Goal: Download file/media

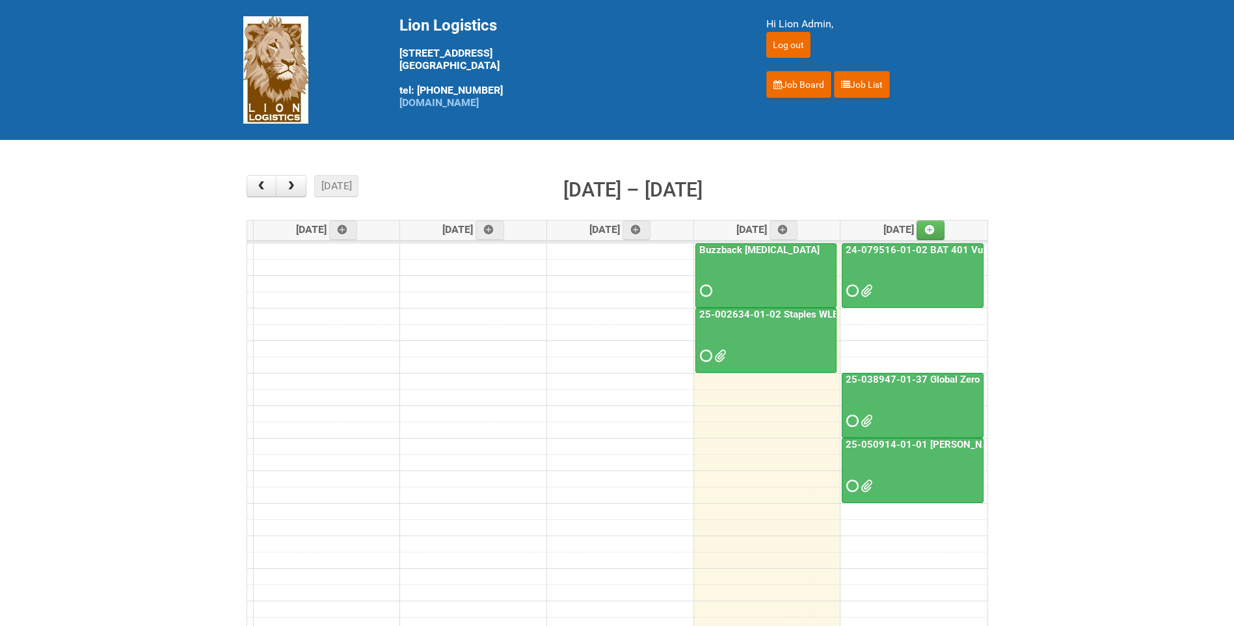
click at [869, 287] on span at bounding box center [864, 290] width 9 height 9
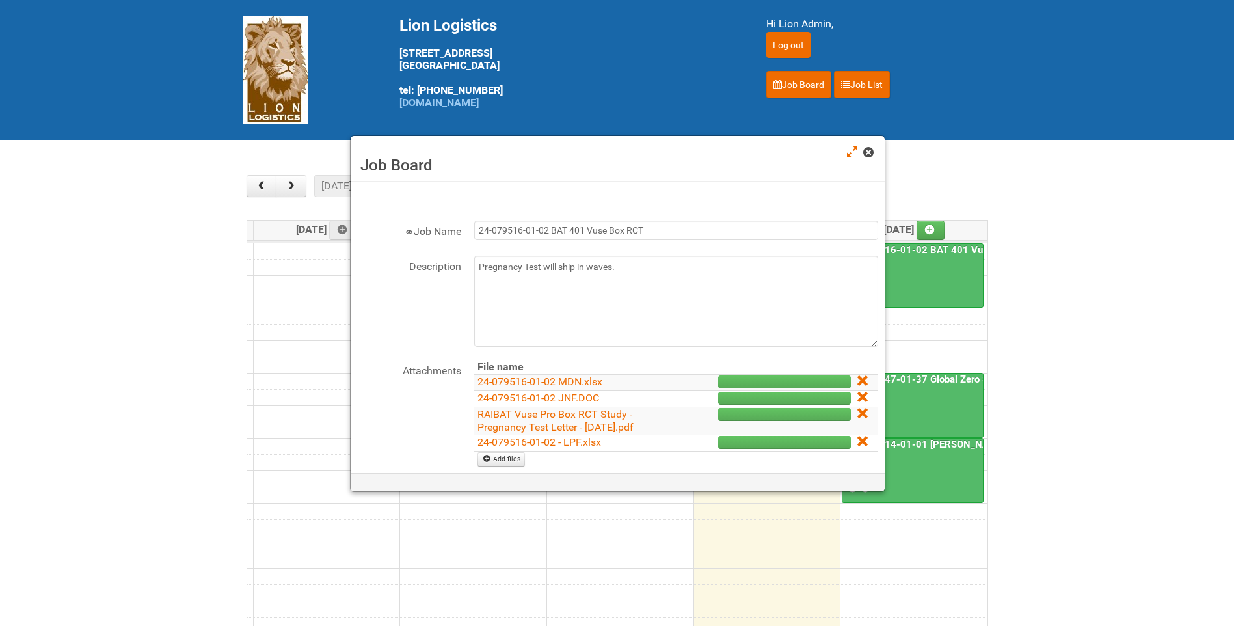
click at [870, 155] on span at bounding box center [867, 152] width 9 height 9
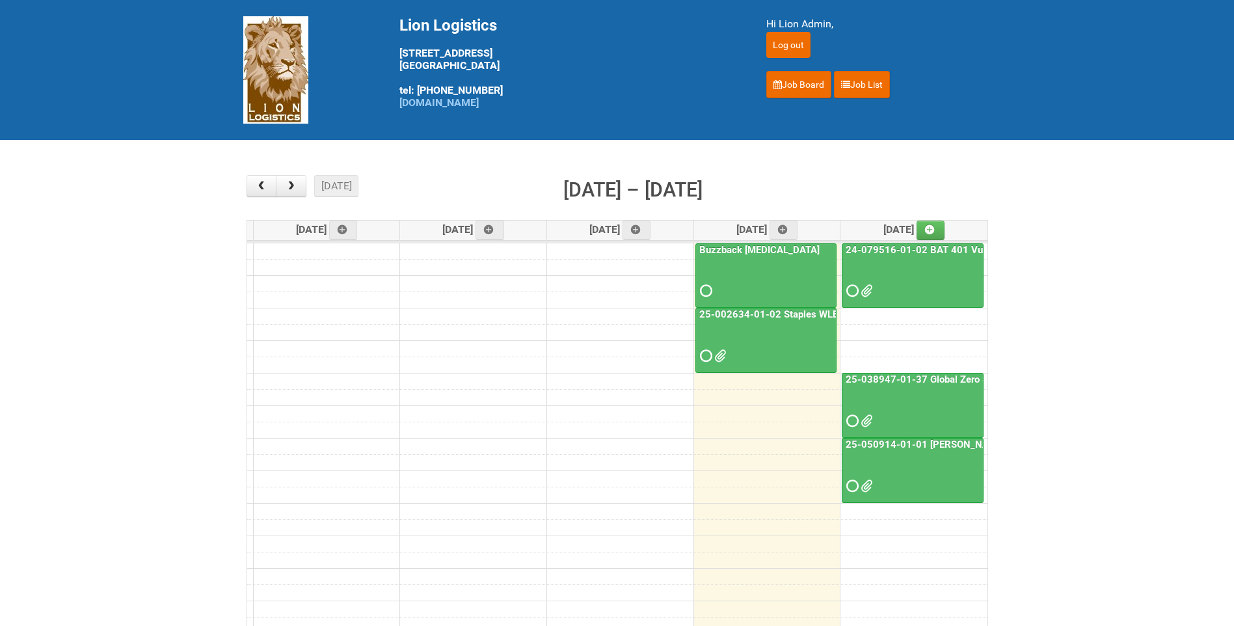
click at [911, 265] on div at bounding box center [912, 279] width 139 height 42
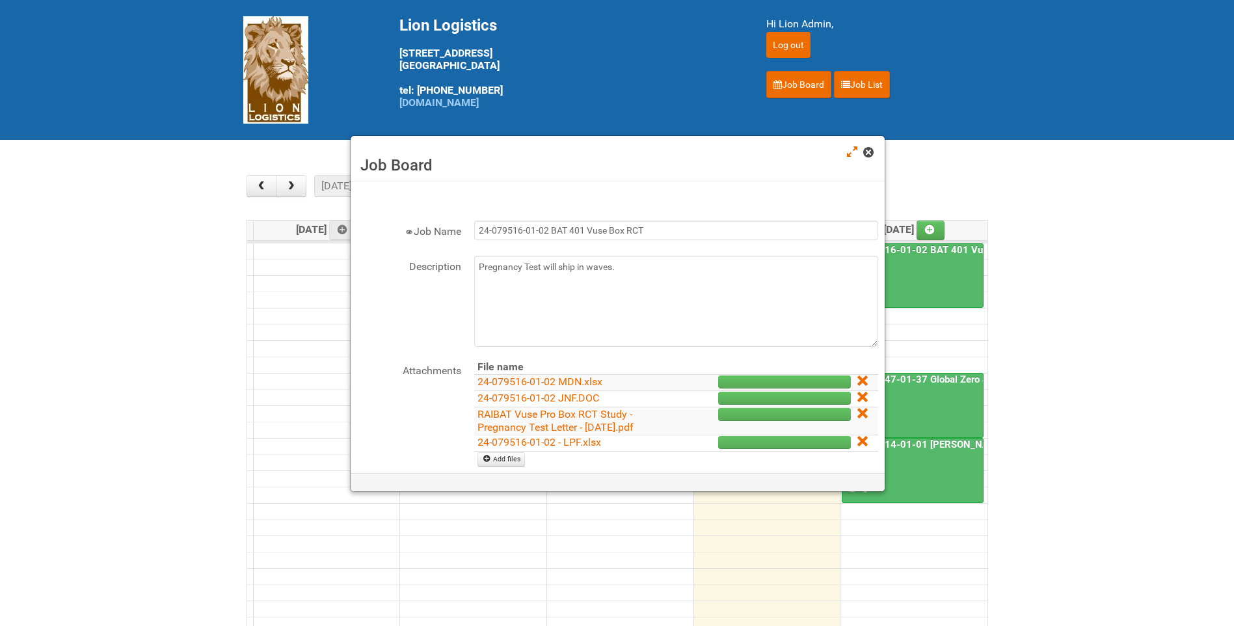
click at [874, 159] on link at bounding box center [869, 154] width 12 height 16
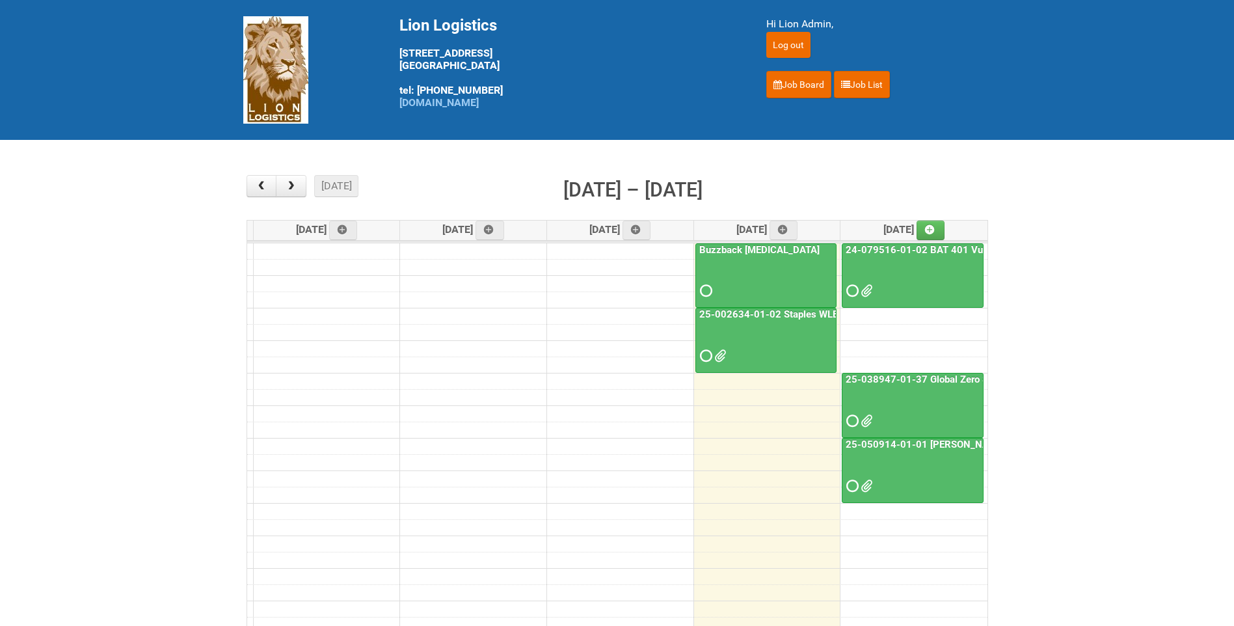
click at [935, 391] on div at bounding box center [912, 409] width 139 height 42
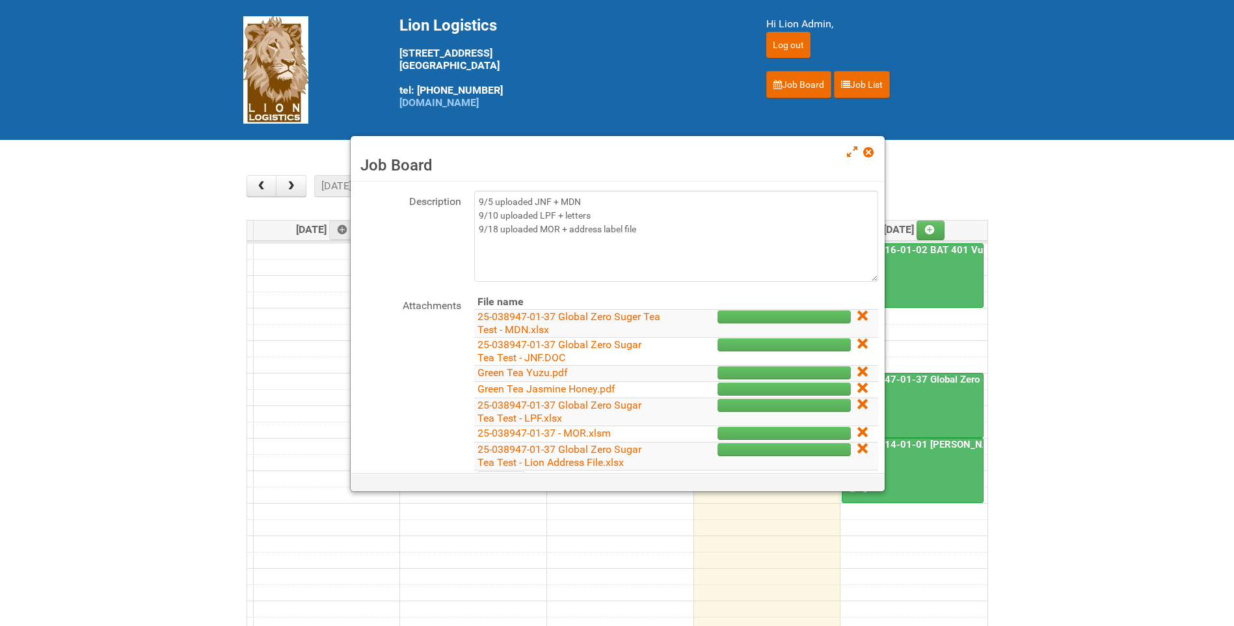
scroll to position [130, 0]
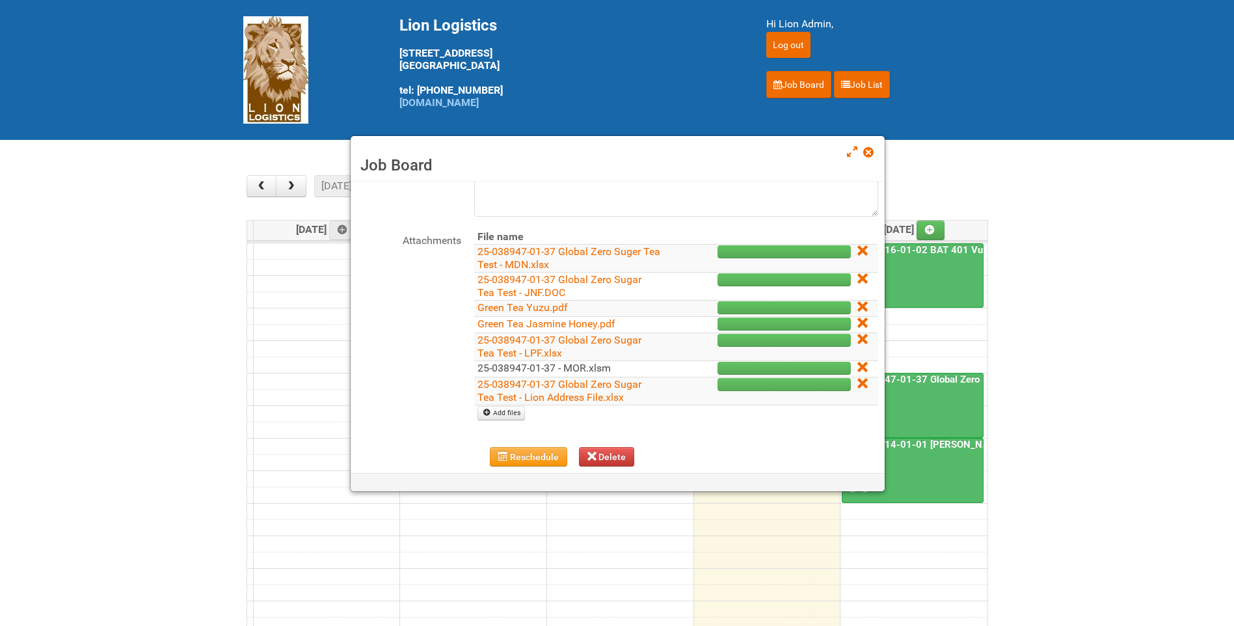
click at [585, 363] on link "25-038947-01-37 - MOR.xlsm" at bounding box center [543, 368] width 133 height 12
click at [860, 153] on div "Job Board" at bounding box center [617, 159] width 534 height 46
click at [866, 154] on span at bounding box center [867, 152] width 9 height 9
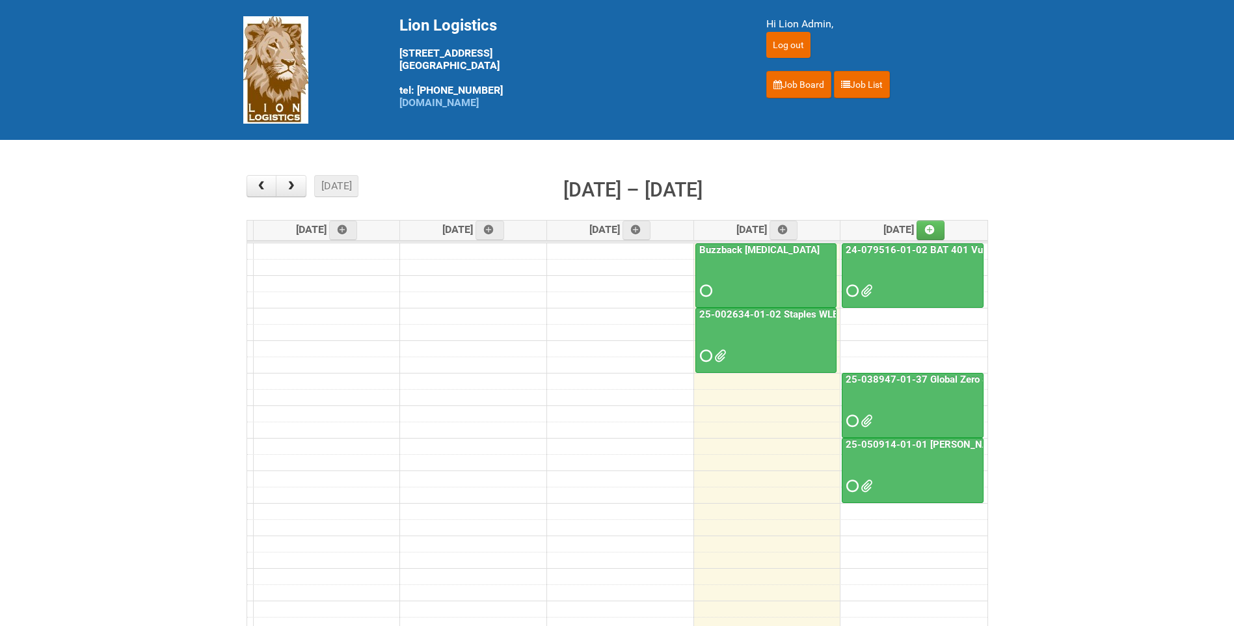
click at [906, 451] on div "25-050914-01-01 [PERSON_NAME] C&U" at bounding box center [912, 466] width 140 height 57
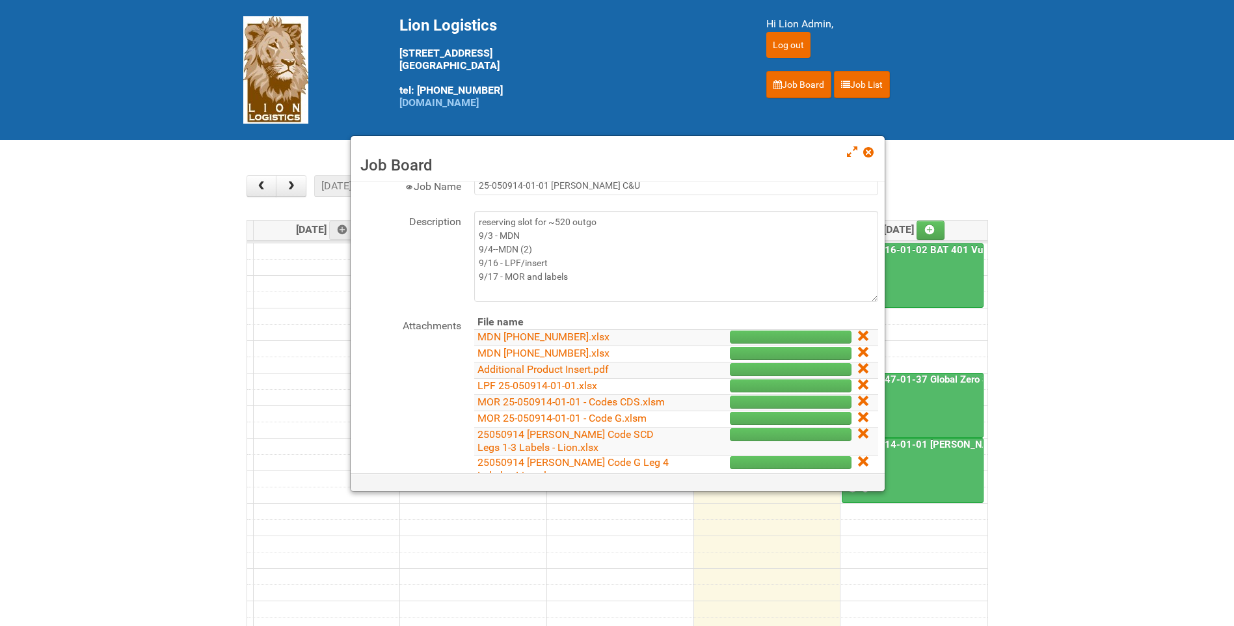
scroll to position [65, 0]
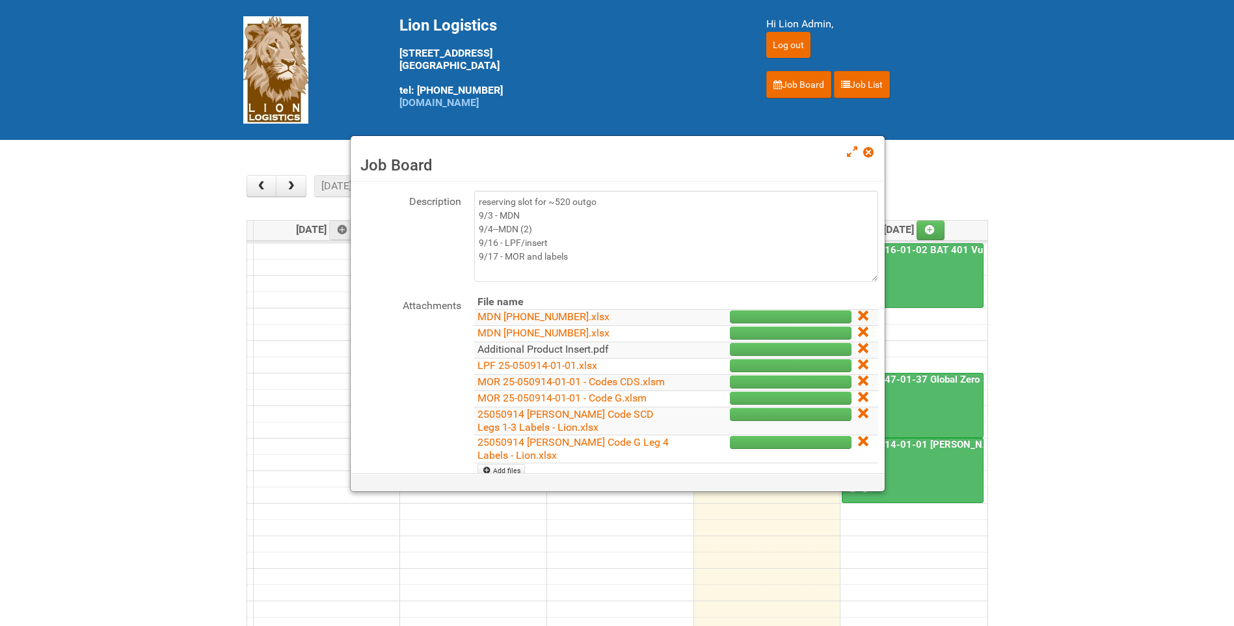
click at [554, 349] on link "Additional Product Insert.pdf" at bounding box center [542, 349] width 131 height 12
